Goal: Information Seeking & Learning: Check status

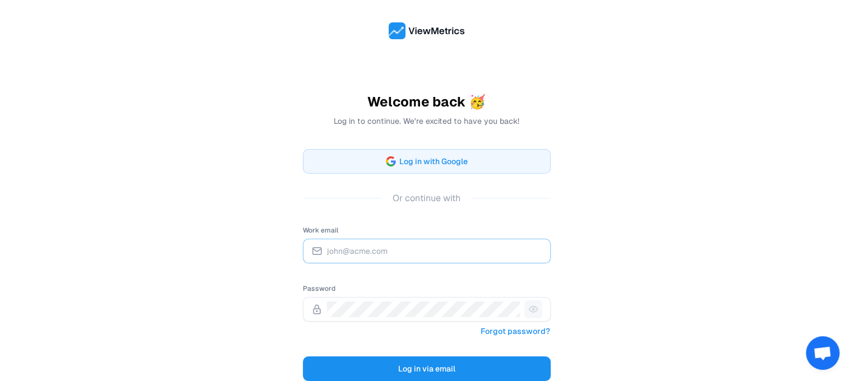
click at [449, 243] on input "Work email" at bounding box center [434, 251] width 215 height 16
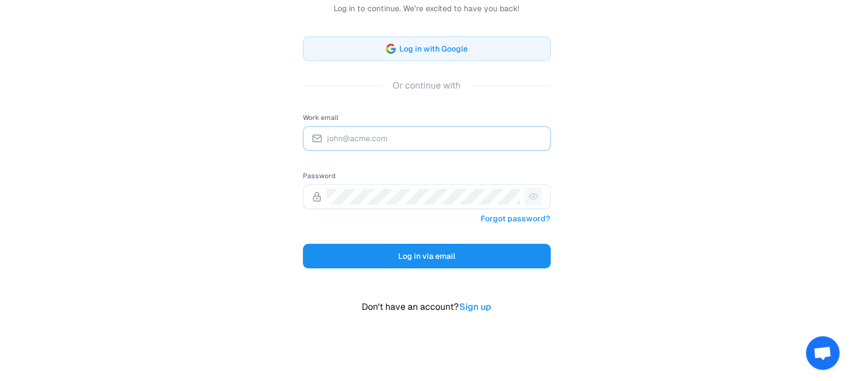
click at [368, 142] on input "Work email" at bounding box center [434, 139] width 215 height 16
click at [352, 133] on input "Work email" at bounding box center [434, 139] width 215 height 16
type input "[PERSON_NAME][EMAIL_ADDRESS][DOMAIN_NAME]"
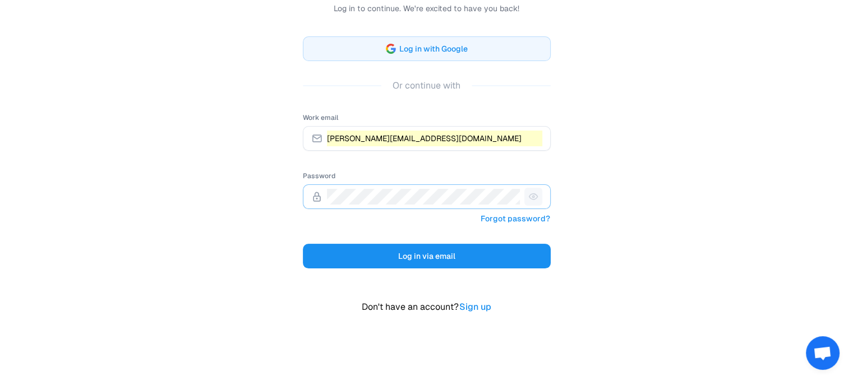
click at [518, 192] on span at bounding box center [517, 196] width 9 height 9
click at [622, 184] on div "Welcome back 🥳 Log in to continue. We're excited to have you back! Log in with …" at bounding box center [426, 134] width 853 height 495
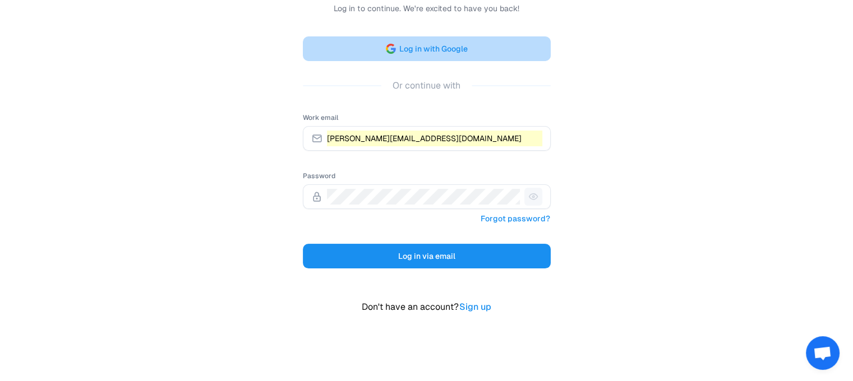
click at [429, 53] on span "Log in with Google" at bounding box center [433, 48] width 68 height 13
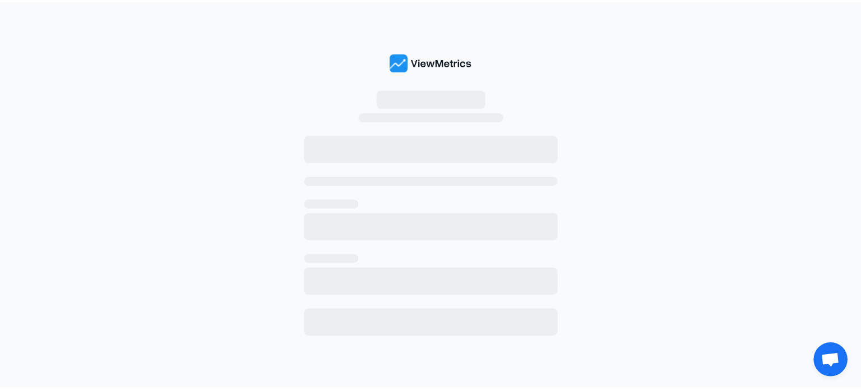
scroll to position [0, 0]
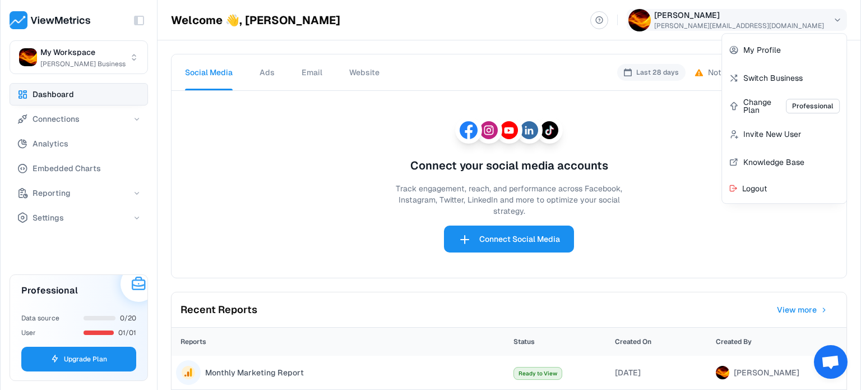
click at [794, 18] on html "Toggle Sidebar My Workspace [PERSON_NAME] Business Dashboard Connections Analyt…" at bounding box center [430, 195] width 861 height 390
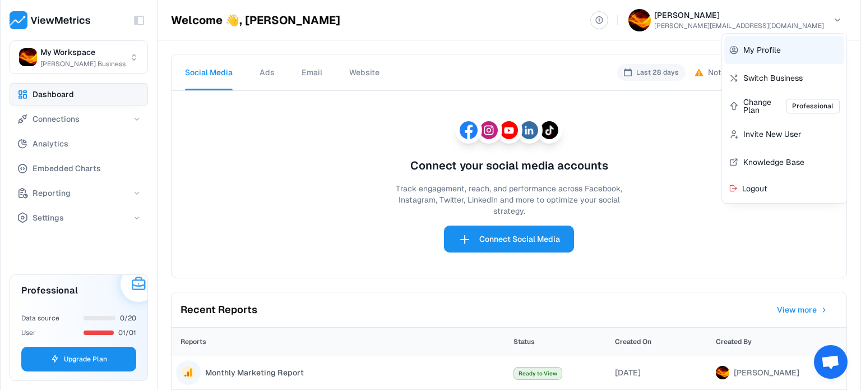
click at [763, 47] on span "My Profile" at bounding box center [762, 50] width 38 height 8
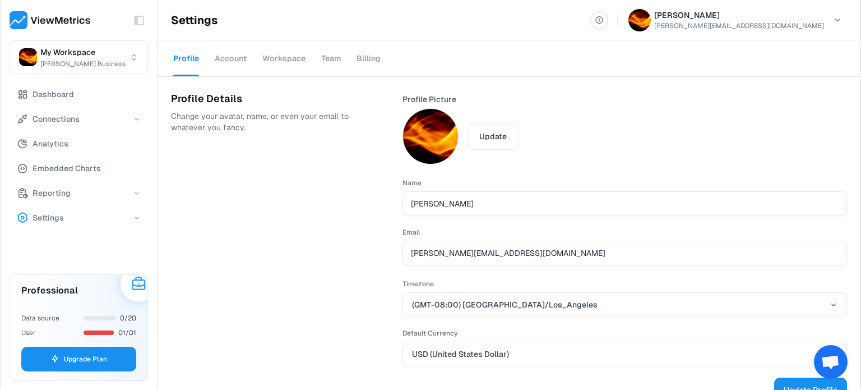
click at [221, 69] on div "Account" at bounding box center [231, 58] width 32 height 38
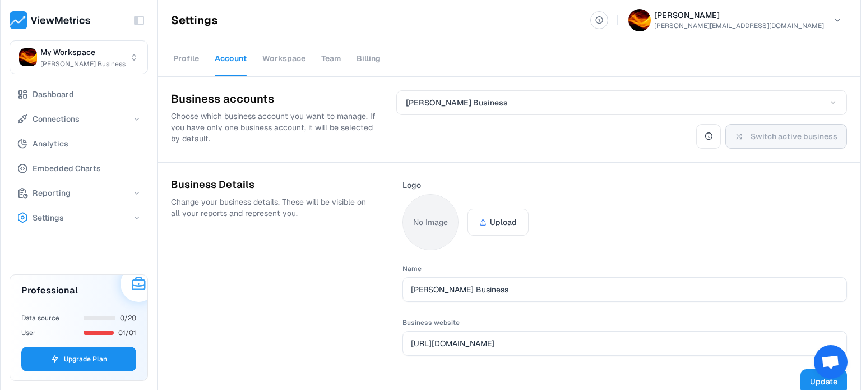
click at [288, 58] on div "Workspace" at bounding box center [283, 58] width 43 height 38
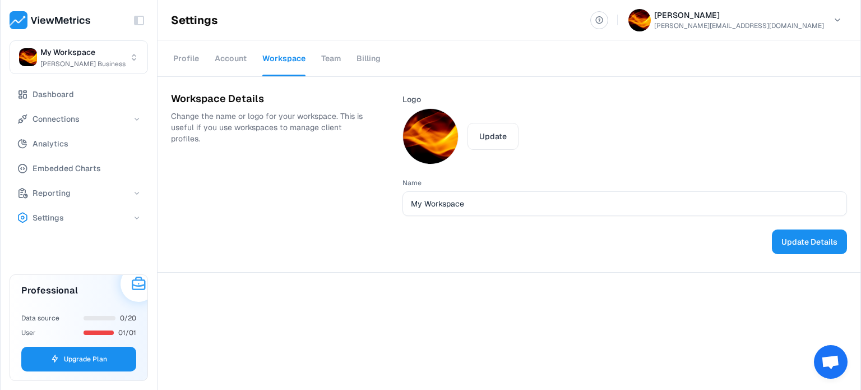
click at [323, 58] on div "Team" at bounding box center [331, 58] width 20 height 38
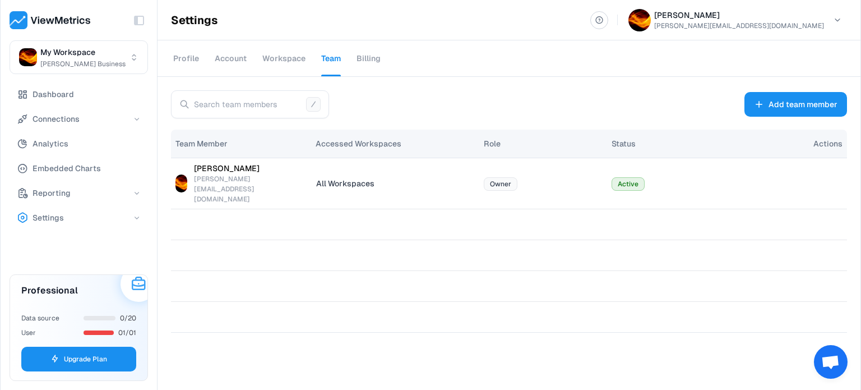
click at [369, 57] on div "Billing" at bounding box center [369, 58] width 24 height 38
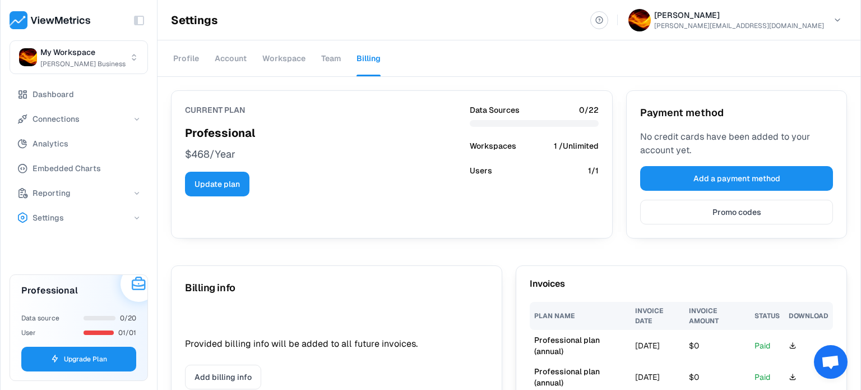
click at [339, 160] on div "$468/Year" at bounding box center [320, 154] width 271 height 17
click at [52, 216] on span "Settings" at bounding box center [48, 217] width 31 height 13
click at [183, 63] on div "Profile" at bounding box center [186, 58] width 26 height 38
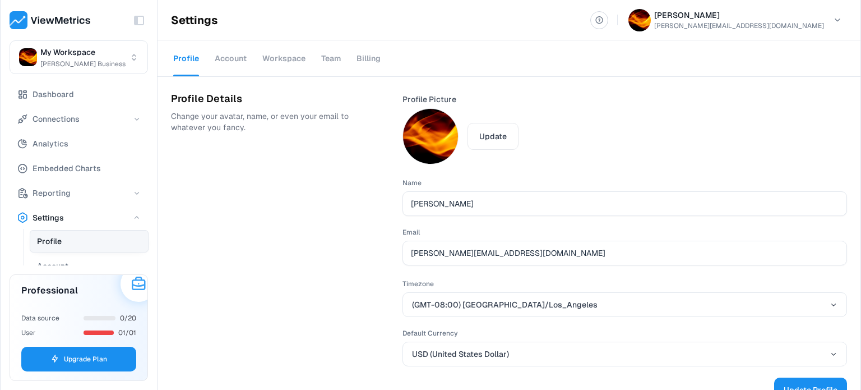
click at [229, 58] on div "Account" at bounding box center [231, 58] width 32 height 38
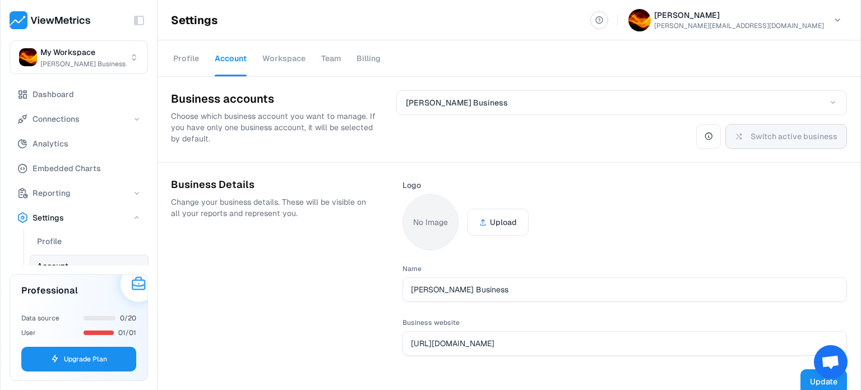
click at [287, 61] on div "Workspace" at bounding box center [283, 58] width 43 height 38
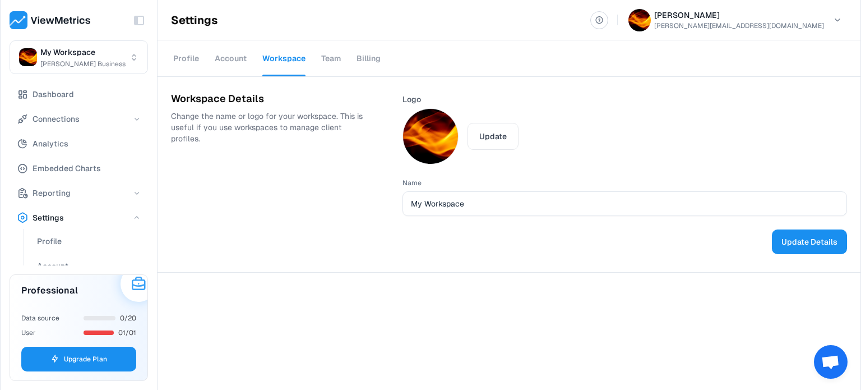
click at [329, 53] on div "Team" at bounding box center [331, 58] width 20 height 38
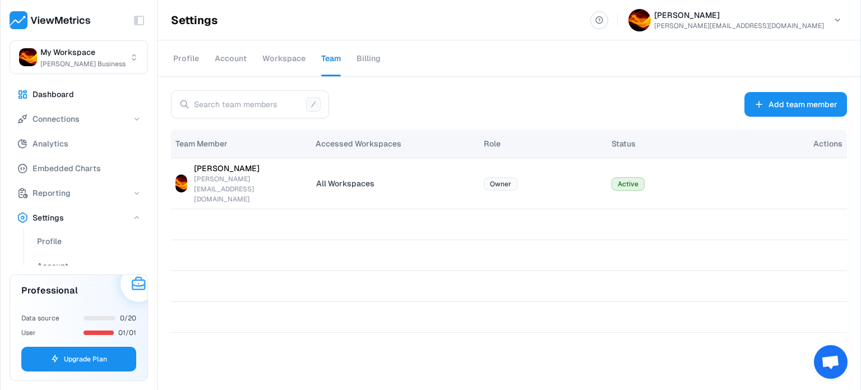
click at [66, 98] on span "Dashboard" at bounding box center [53, 93] width 41 height 13
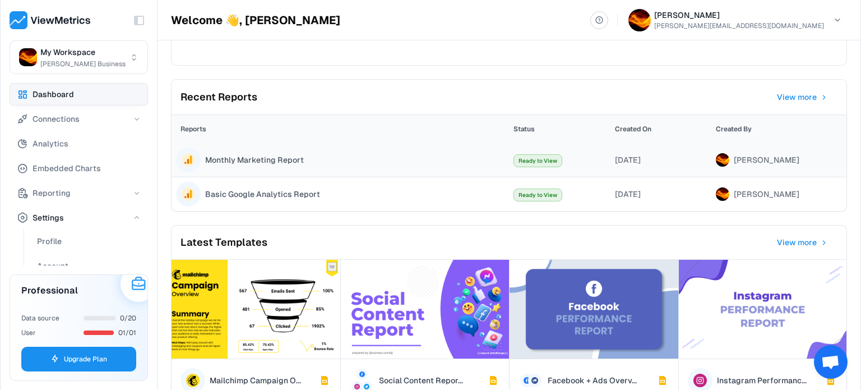
scroll to position [213, 0]
click at [519, 154] on span "Ready to View" at bounding box center [538, 160] width 49 height 13
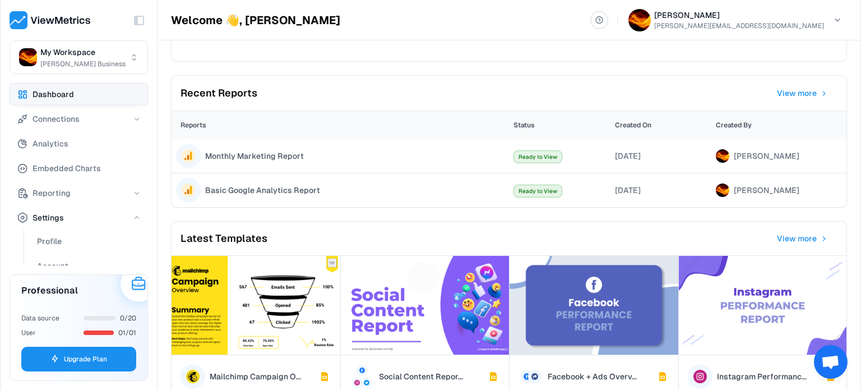
scroll to position [237, 0]
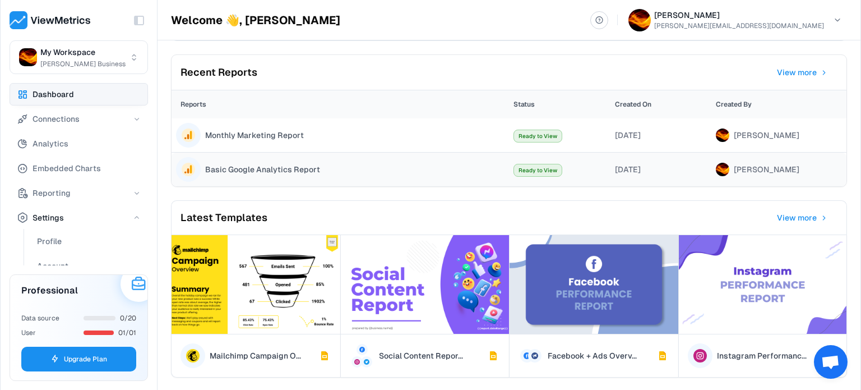
click at [299, 169] on span "Basic Google Analytics Report" at bounding box center [262, 169] width 115 height 11
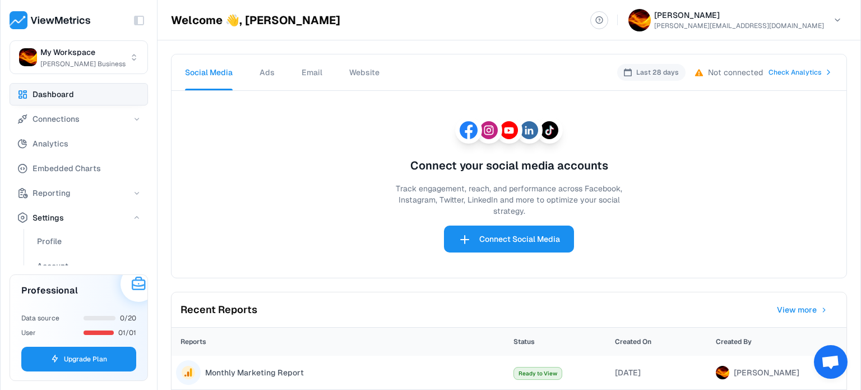
click at [265, 75] on span "Ads" at bounding box center [267, 72] width 15 height 11
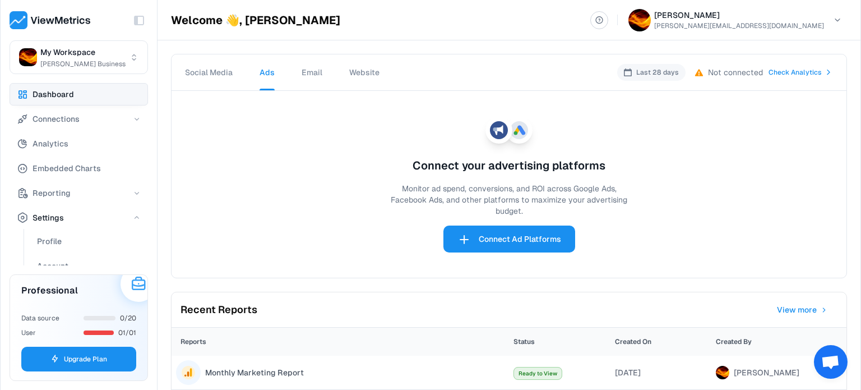
click at [296, 73] on div "Email" at bounding box center [312, 72] width 48 height 36
click at [309, 73] on span "Email" at bounding box center [312, 72] width 21 height 11
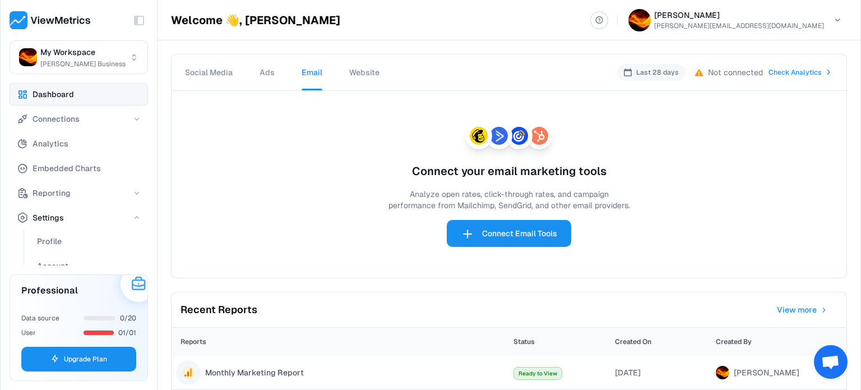
click at [353, 72] on span "Website" at bounding box center [364, 72] width 30 height 10
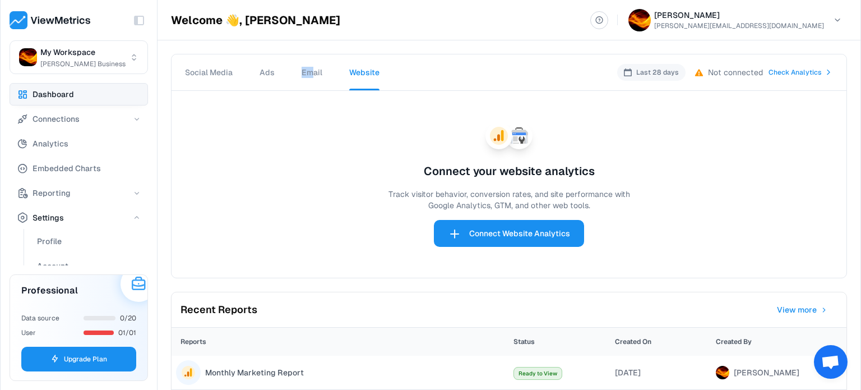
drag, startPoint x: 300, startPoint y: 66, endPoint x: 311, endPoint y: 67, distance: 10.7
click at [311, 67] on div "Email" at bounding box center [312, 72] width 48 height 36
click at [311, 67] on span "Email" at bounding box center [312, 72] width 21 height 11
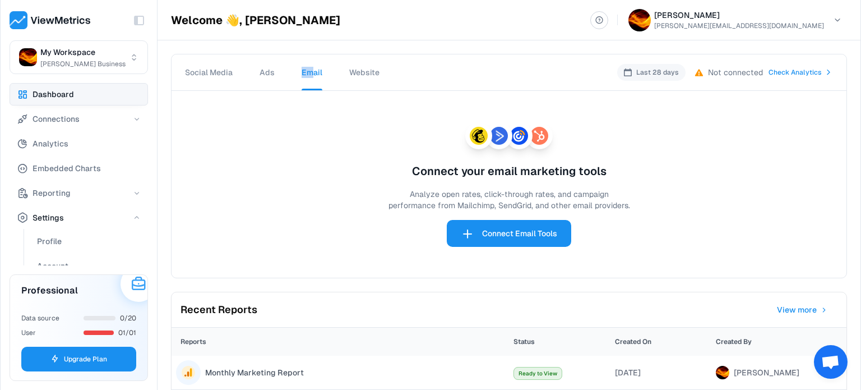
click at [260, 69] on span "Ads" at bounding box center [267, 72] width 15 height 11
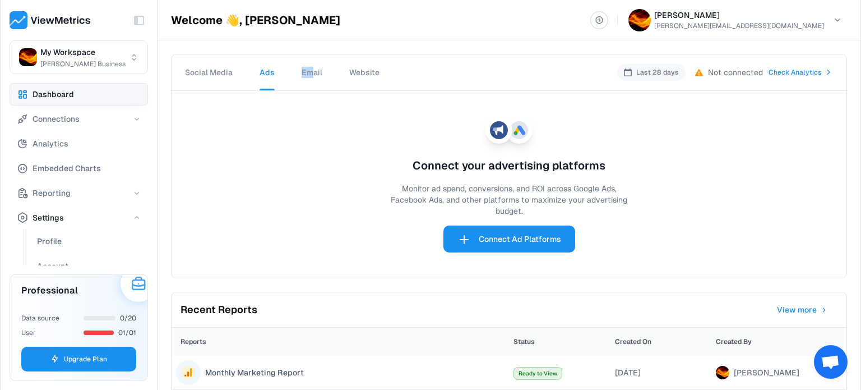
click at [225, 68] on span "Social Media" at bounding box center [209, 72] width 48 height 10
